Goal: Task Accomplishment & Management: Manage account settings

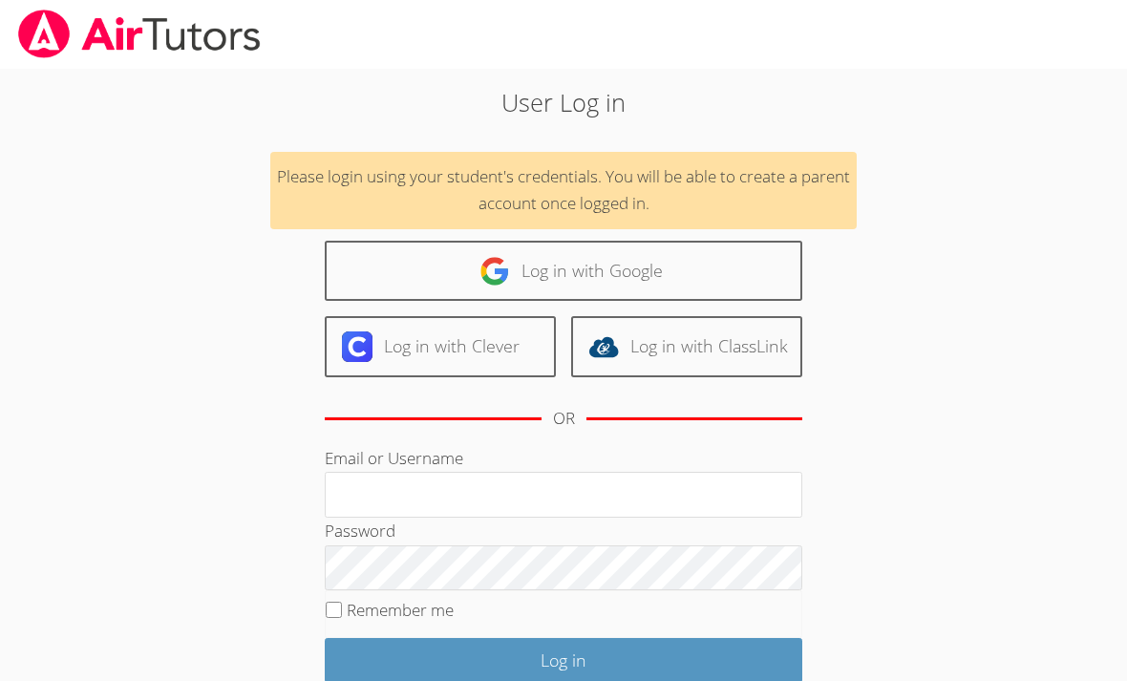
click at [385, 495] on input "Email or Username" at bounding box center [563, 495] width 477 height 46
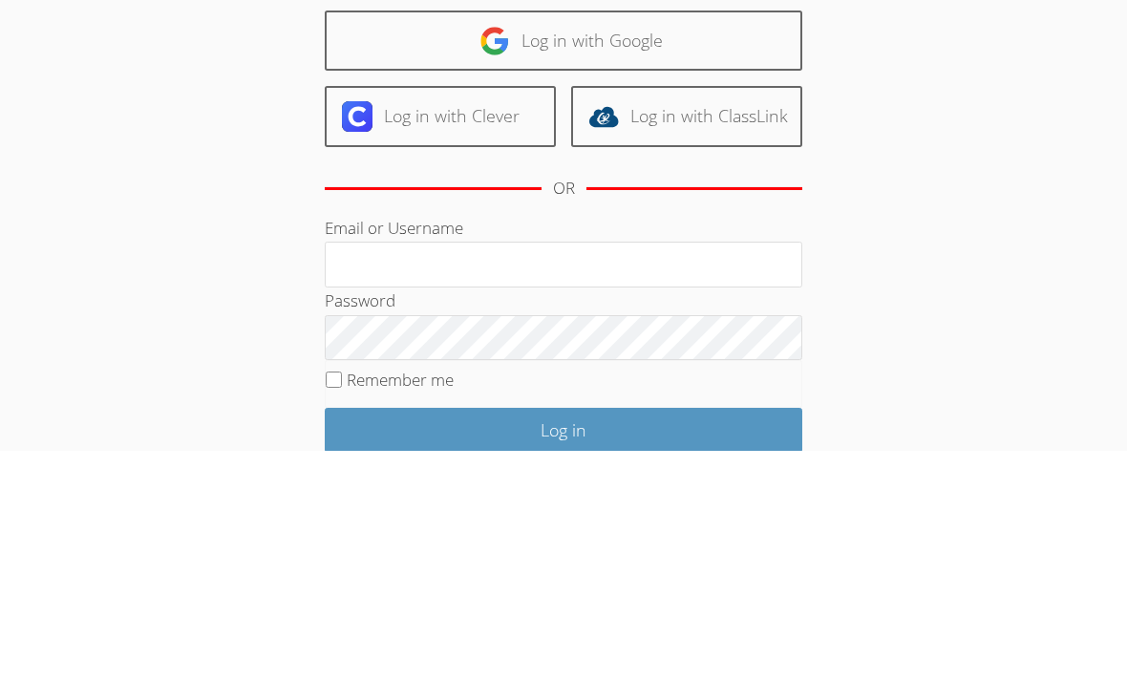
type input "A"
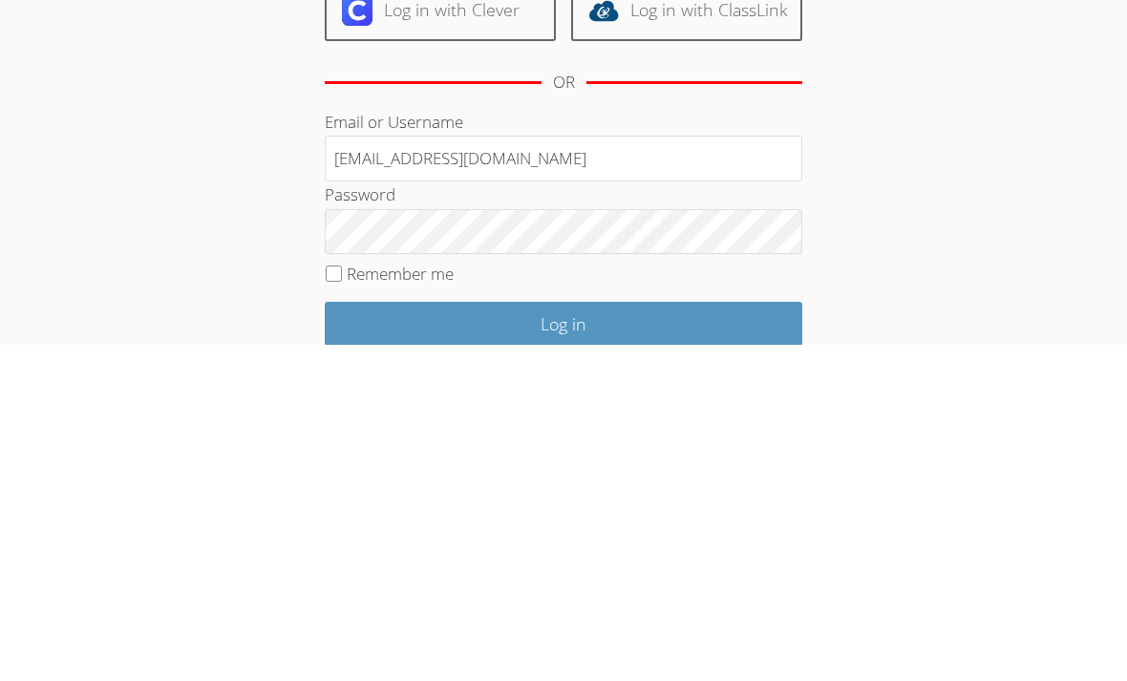
type input "[EMAIL_ADDRESS][DOMAIN_NAME]"
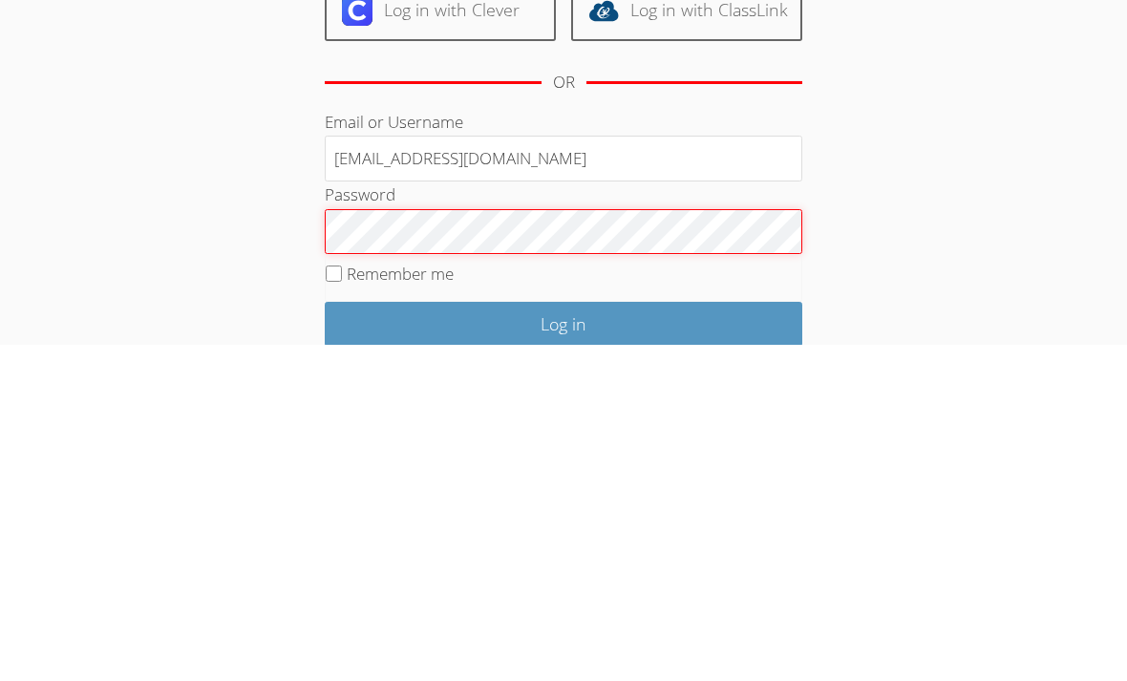
scroll to position [22, 0]
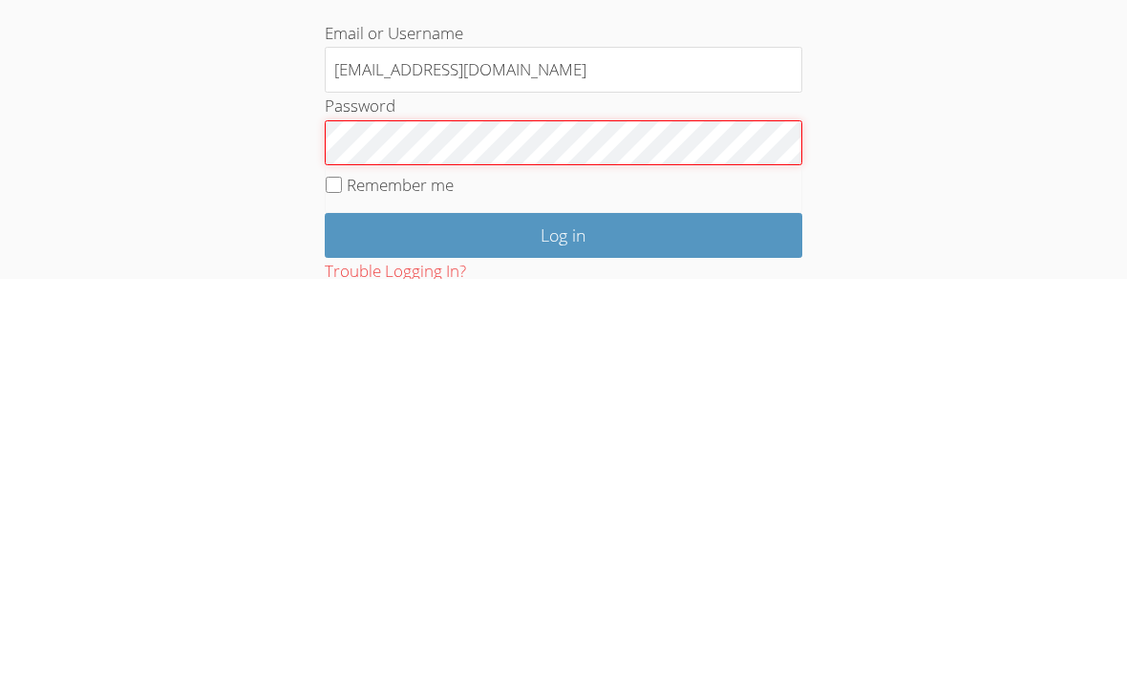
click at [563, 616] on input "Log in" at bounding box center [563, 638] width 477 height 45
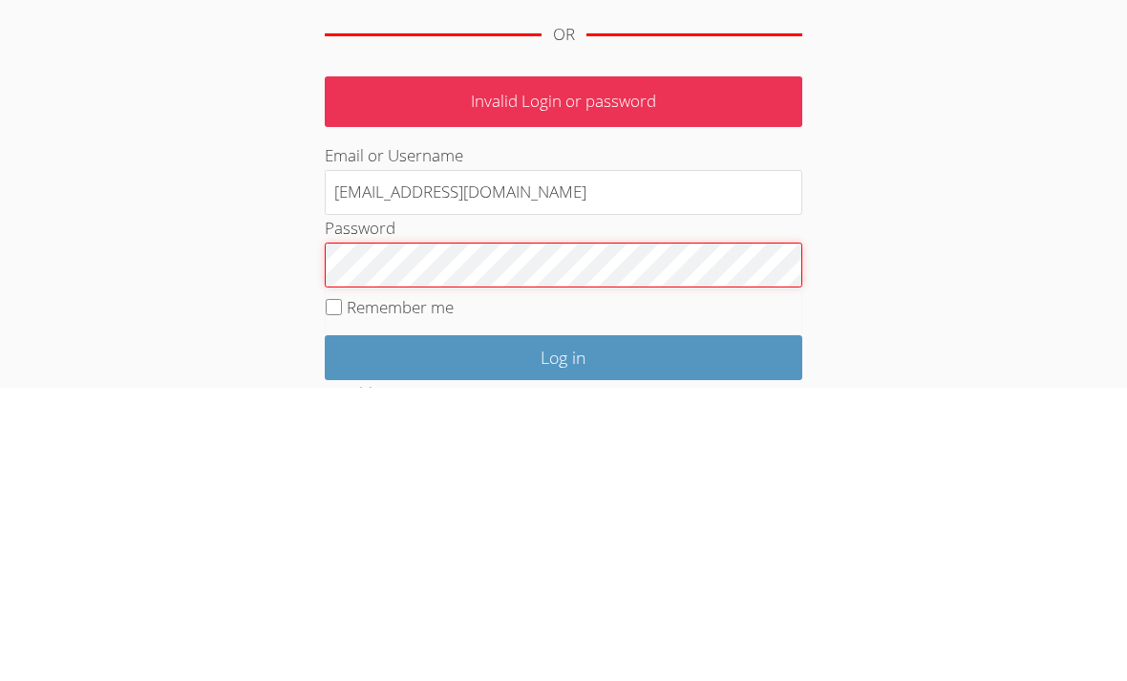
click at [563, 629] on input "Log in" at bounding box center [563, 651] width 477 height 45
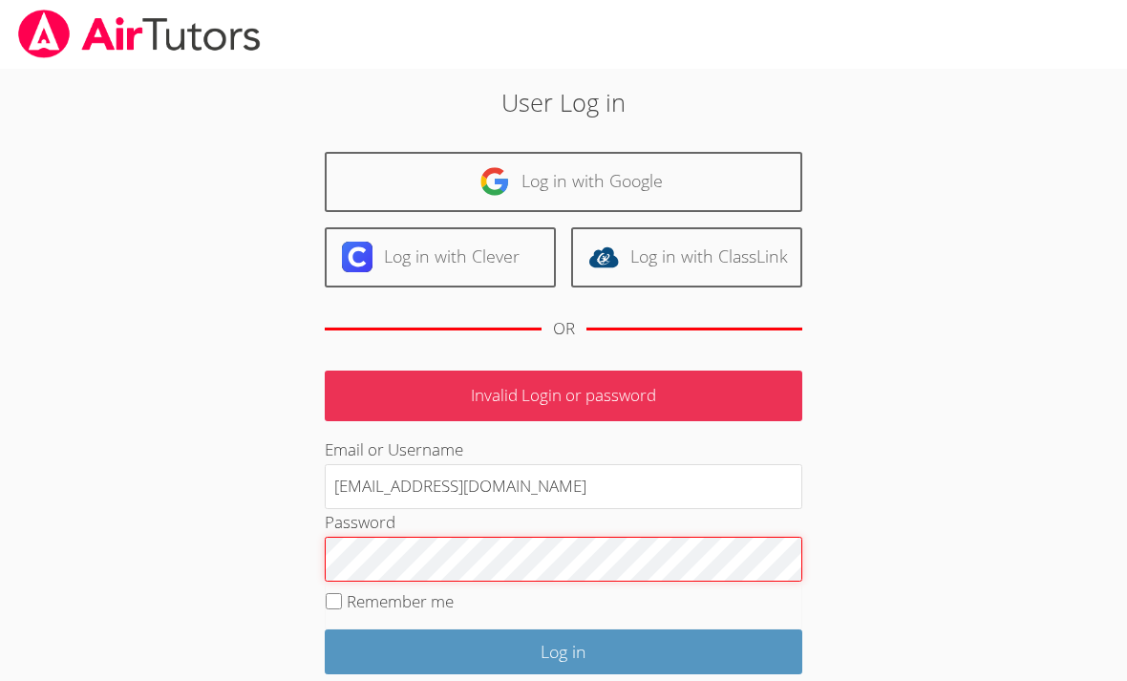
scroll to position [97, 0]
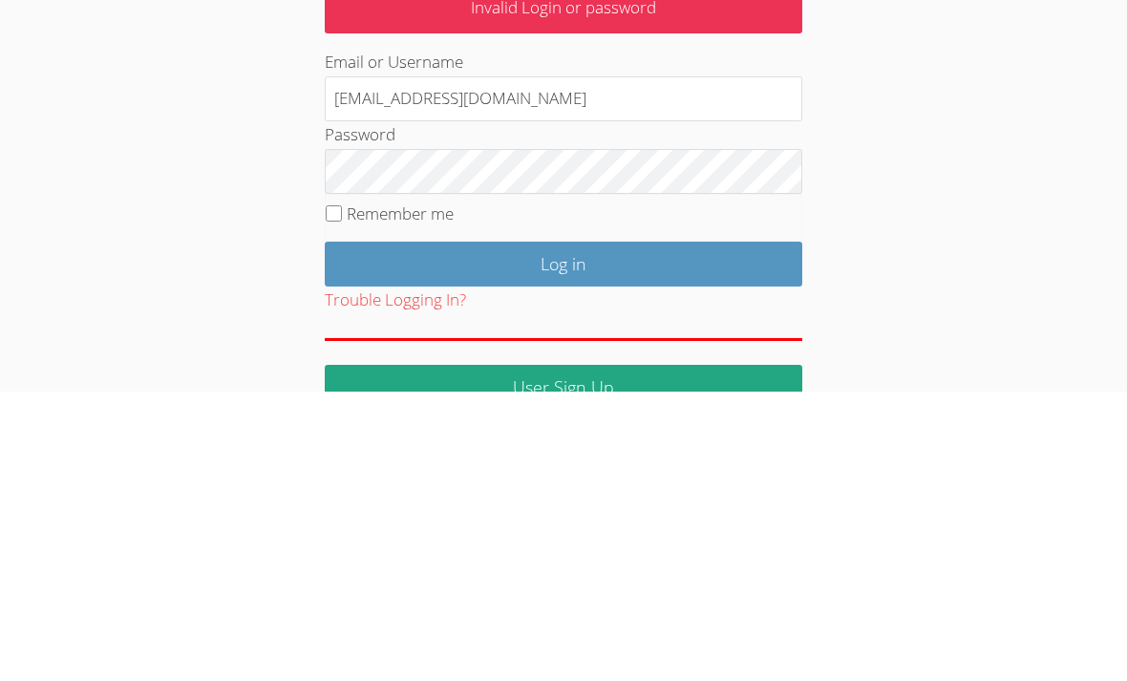
click at [992, 262] on body "User Log in Log in with Google Log in with Clever Log in with ClassLink OR Inva…" at bounding box center [563, 243] width 1127 height 681
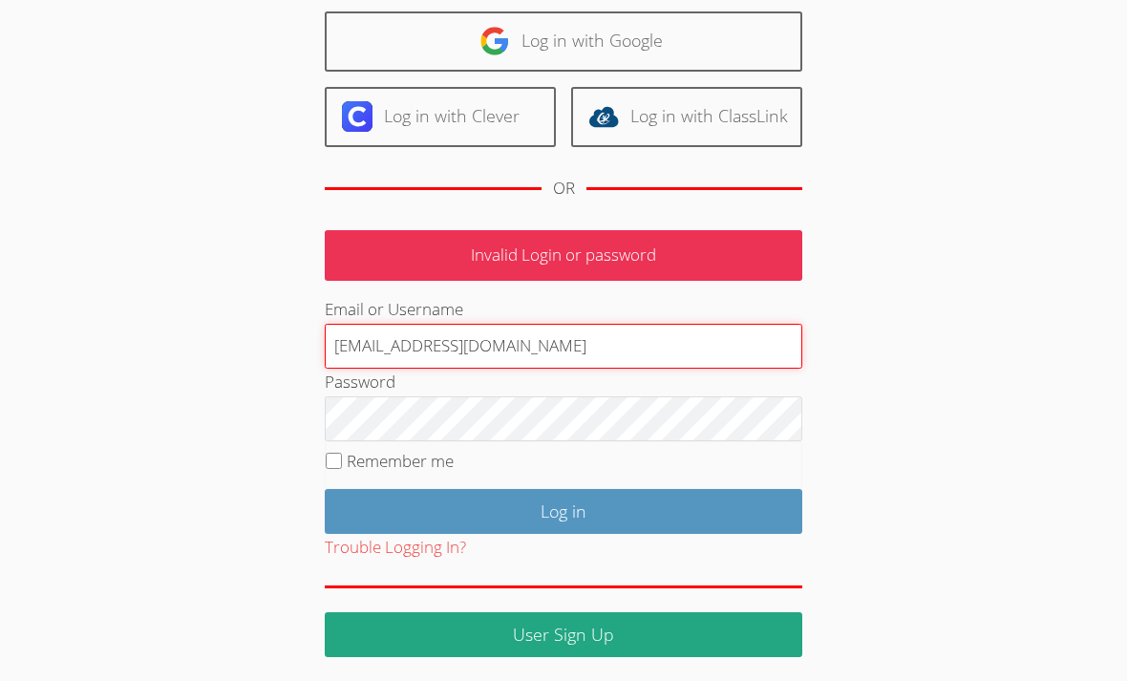
click at [494, 340] on input "[EMAIL_ADDRESS][DOMAIN_NAME]" at bounding box center [563, 347] width 477 height 46
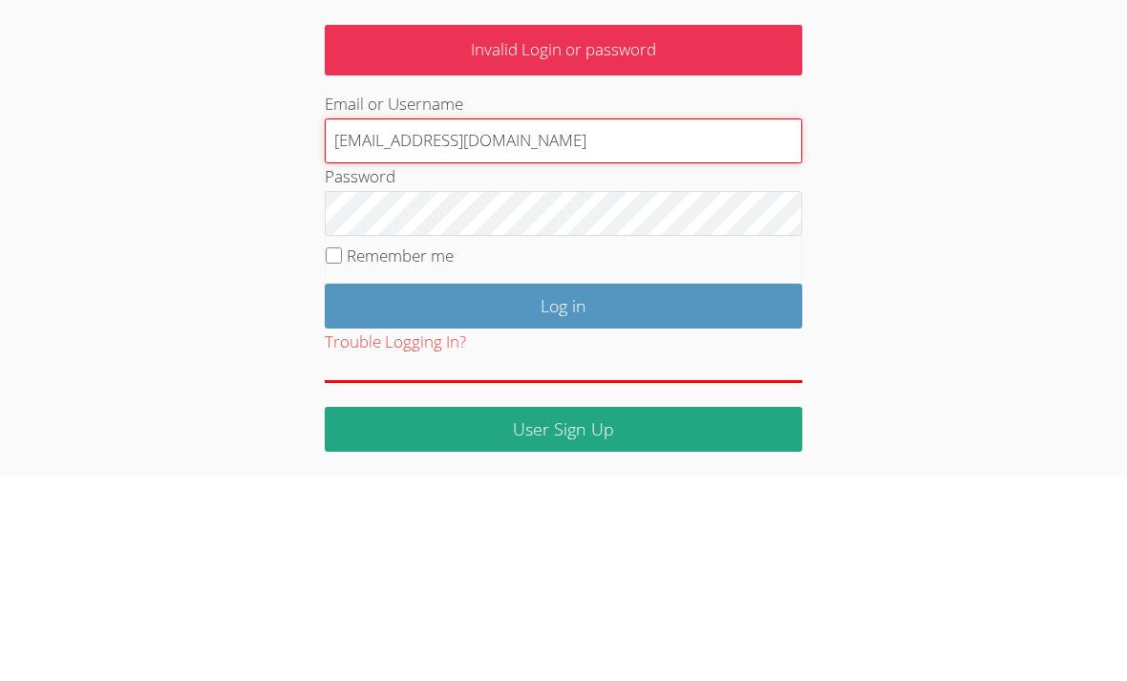
click at [396, 324] on input "[EMAIL_ADDRESS][DOMAIN_NAME]" at bounding box center [563, 347] width 477 height 46
click at [382, 324] on input "[EMAIL_ADDRESS][DOMAIN_NAME]" at bounding box center [563, 347] width 477 height 46
click at [516, 324] on input "[EMAIL_ADDRESS][DOMAIN_NAME]" at bounding box center [563, 347] width 477 height 46
click at [514, 324] on input "[EMAIL_ADDRESS][DOMAIN_NAME]" at bounding box center [563, 347] width 477 height 46
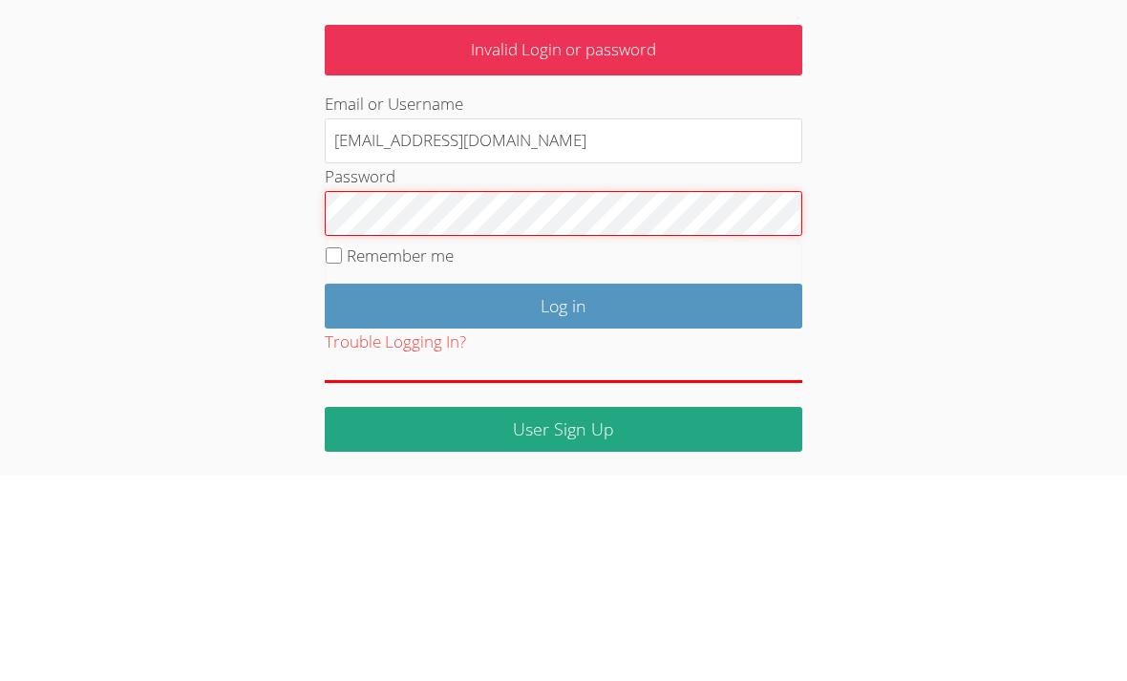
click at [563, 489] on input "Log in" at bounding box center [563, 511] width 477 height 45
